Goal: Task Accomplishment & Management: Manage account settings

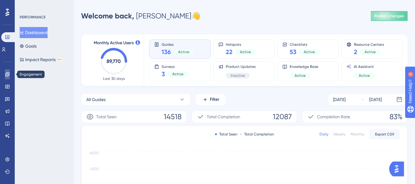
click at [7, 73] on icon at bounding box center [7, 74] width 4 height 4
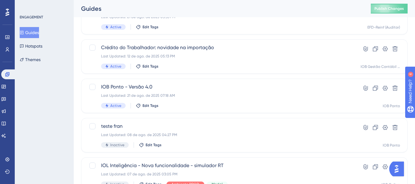
scroll to position [61, 0]
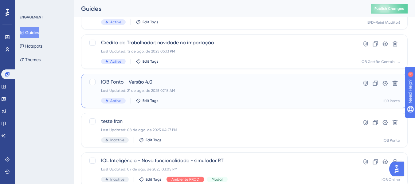
click at [206, 80] on span "IOB Ponto - Versão 4.0" at bounding box center [220, 81] width 238 height 7
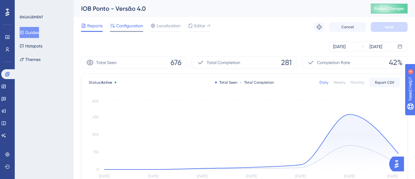
click at [125, 25] on span "Configuration" at bounding box center [129, 25] width 27 height 7
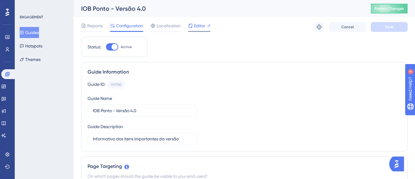
click at [200, 26] on span "Editor" at bounding box center [199, 25] width 11 height 7
click at [398, 8] on span "Publish Changes" at bounding box center [389, 8] width 29 height 5
click at [284, 99] on div "Guide ID: 149760 Copy Guide Name IOB Ponto - Versão 4.0 Guide Description Infor…" at bounding box center [245, 113] width 314 height 65
click at [108, 47] on div at bounding box center [112, 46] width 12 height 7
click at [106, 47] on input "Active" at bounding box center [106, 47] width 0 height 0
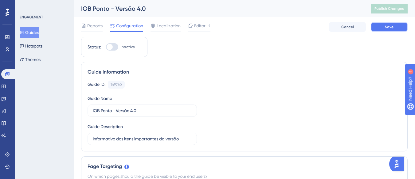
click at [385, 29] on span "Save" at bounding box center [389, 27] width 9 height 5
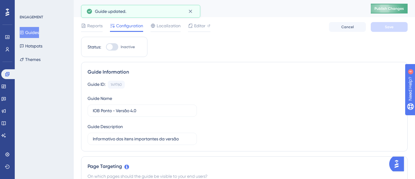
click at [394, 7] on span "Publish Changes" at bounding box center [389, 8] width 29 height 5
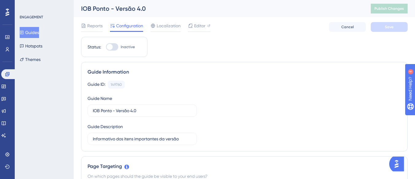
click at [116, 48] on div at bounding box center [112, 46] width 12 height 7
click at [106, 47] on input "Inactive" at bounding box center [106, 47] width 0 height 0
checkbox input "true"
click at [396, 29] on button "Save" at bounding box center [389, 27] width 37 height 10
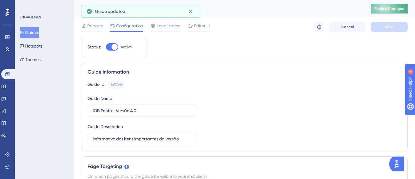
click at [390, 6] on button "Publish Changes" at bounding box center [389, 9] width 37 height 10
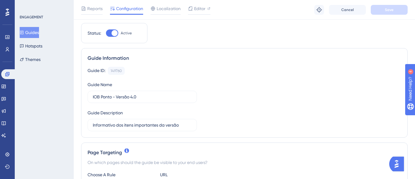
scroll to position [61, 0]
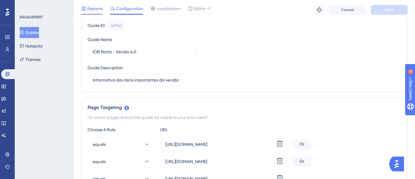
click at [96, 9] on span "Reports" at bounding box center [94, 8] width 15 height 7
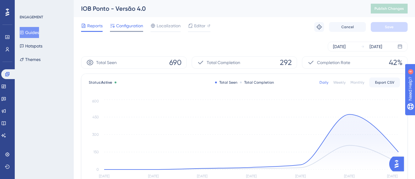
click at [126, 26] on span "Configuration" at bounding box center [129, 25] width 27 height 7
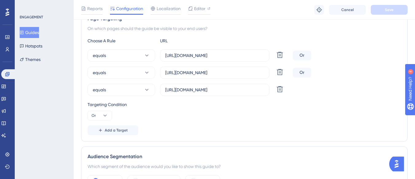
scroll to position [154, 0]
